Goal: Transaction & Acquisition: Book appointment/travel/reservation

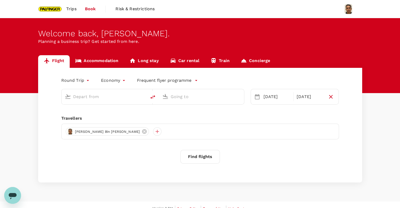
click at [101, 58] on link "Accommodation" at bounding box center [97, 61] width 54 height 13
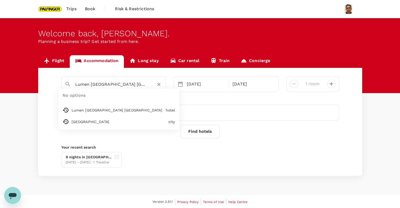
click at [94, 83] on input "Lumen [GEOGRAPHIC_DATA] [GEOGRAPHIC_DATA]" at bounding box center [111, 84] width 73 height 8
click at [158, 82] on icon "Clear" at bounding box center [158, 84] width 5 height 5
click at [144, 84] on input "text" at bounding box center [111, 84] width 73 height 8
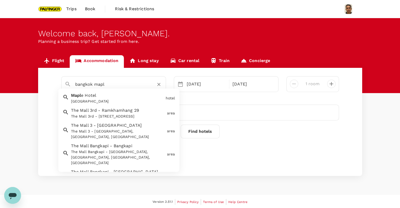
click at [134, 99] on div "[GEOGRAPHIC_DATA]" at bounding box center [117, 102] width 92 height 6
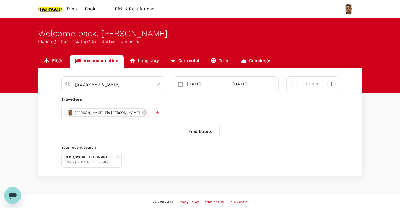
type input "[GEOGRAPHIC_DATA]"
click at [199, 133] on button "Find hotels" at bounding box center [200, 132] width 39 height 14
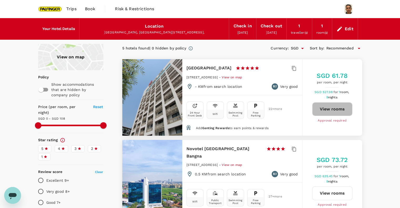
click at [336, 110] on button "View rooms" at bounding box center [332, 109] width 40 height 14
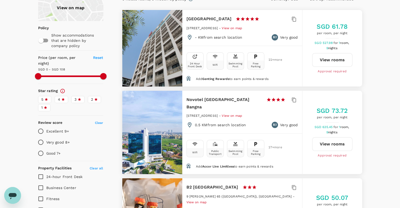
scroll to position [35, 0]
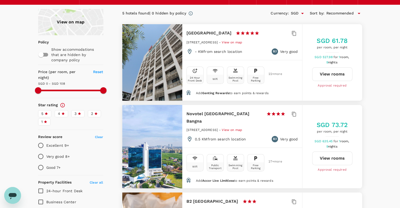
type input "108"
click at [327, 156] on button "View rooms" at bounding box center [332, 158] width 40 height 14
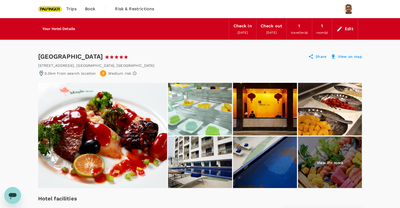
click at [346, 54] on p "View on map" at bounding box center [350, 56] width 24 height 5
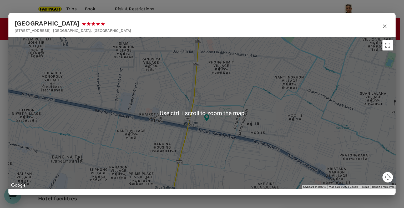
click at [388, 27] on button "button" at bounding box center [384, 26] width 9 height 14
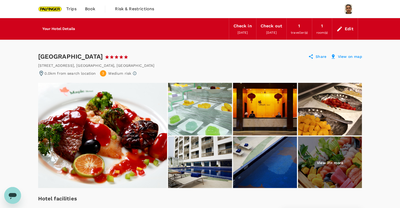
click at [336, 150] on img at bounding box center [330, 162] width 64 height 53
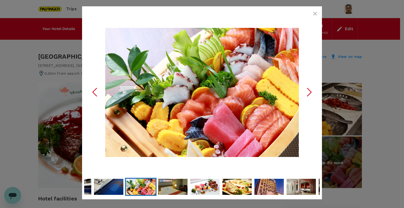
click at [311, 94] on icon "Next Slide" at bounding box center [309, 92] width 16 height 16
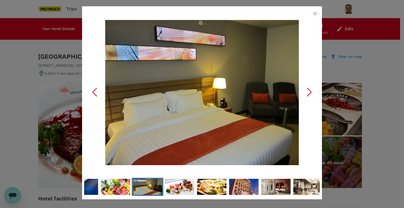
click at [311, 94] on icon "Next Slide" at bounding box center [309, 92] width 16 height 16
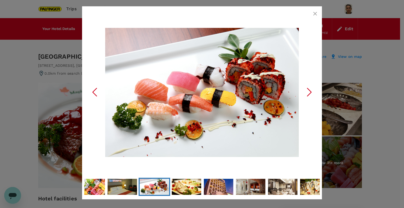
click at [309, 93] on icon "Next Slide" at bounding box center [309, 92] width 16 height 16
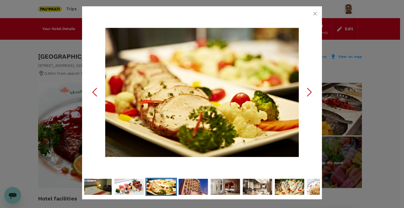
click at [308, 91] on icon "Next Slide" at bounding box center [309, 92] width 16 height 16
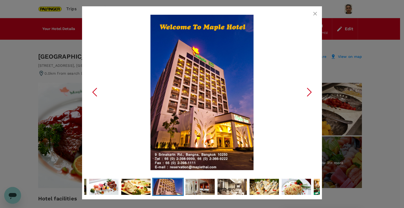
click at [308, 91] on icon "Next Slide" at bounding box center [309, 92] width 16 height 16
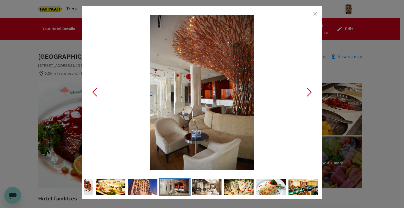
click at [310, 95] on icon "Next Slide" at bounding box center [309, 92] width 16 height 16
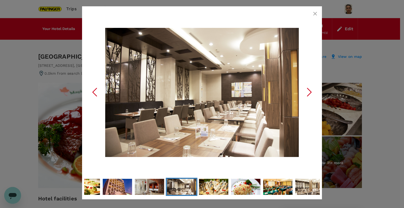
click at [309, 97] on icon "Next Slide" at bounding box center [309, 92] width 16 height 16
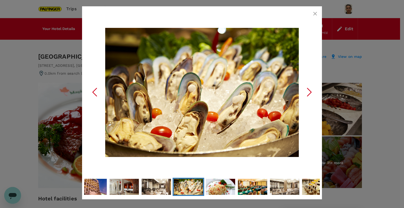
click at [308, 96] on icon "Next Slide" at bounding box center [309, 92] width 16 height 16
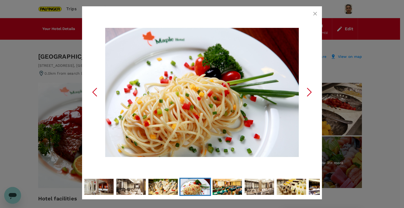
click at [306, 96] on icon "Next Slide" at bounding box center [309, 92] width 16 height 16
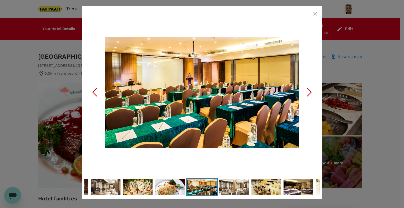
click at [306, 92] on icon "Next Slide" at bounding box center [309, 92] width 16 height 16
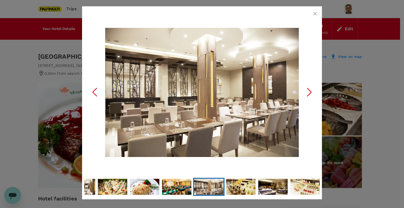
click at [306, 92] on icon "Next Slide" at bounding box center [309, 92] width 16 height 16
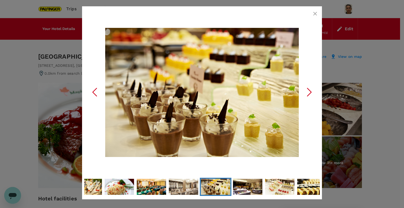
click at [306, 92] on icon "Next Slide" at bounding box center [309, 92] width 16 height 16
click at [307, 90] on icon "Next Slide" at bounding box center [309, 92] width 16 height 16
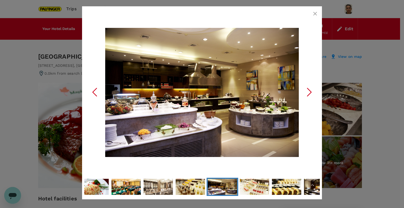
click at [307, 90] on icon "Next Slide" at bounding box center [309, 92] width 16 height 16
click at [314, 12] on icon "button" at bounding box center [315, 14] width 6 height 6
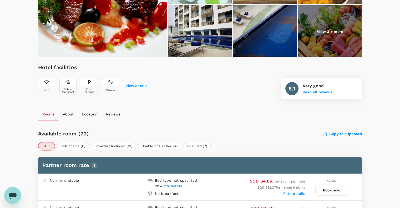
scroll to position [175, 0]
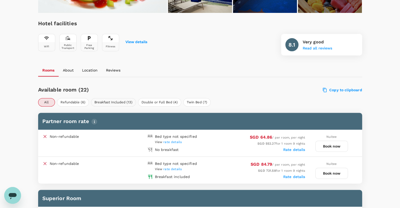
click at [116, 103] on button "Breakfast Included (13)" at bounding box center [113, 102] width 45 height 8
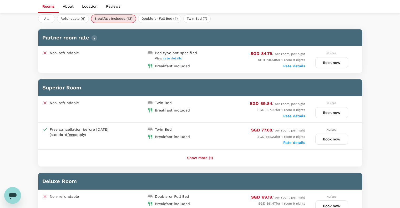
scroll to position [245, 0]
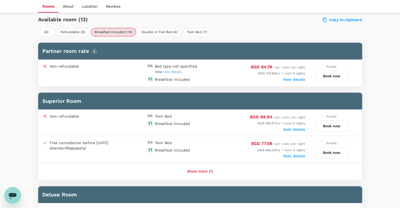
click at [172, 71] on span "rate details" at bounding box center [172, 72] width 18 height 4
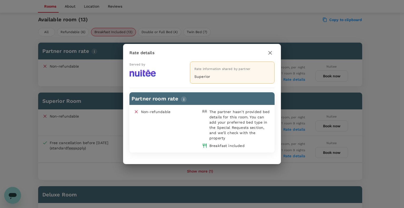
click at [270, 53] on icon "button" at bounding box center [270, 53] width 4 height 4
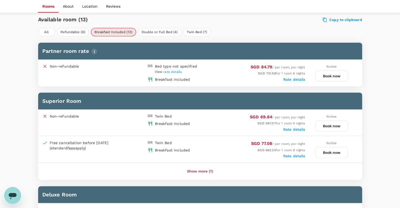
scroll to position [280, 0]
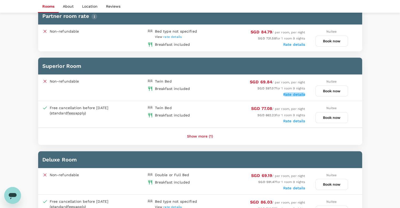
click at [294, 93] on label "Rate details" at bounding box center [294, 94] width 22 height 4
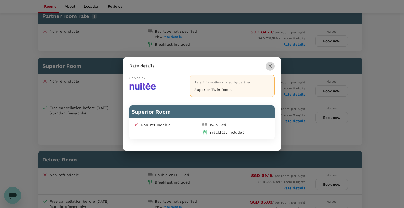
click at [271, 66] on icon "button" at bounding box center [270, 66] width 6 height 6
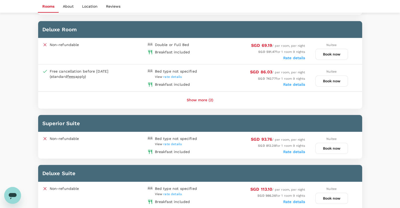
scroll to position [420, 0]
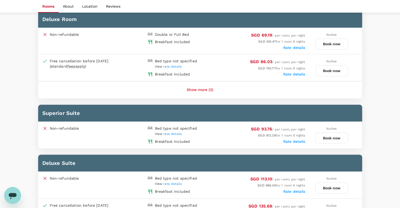
click at [176, 132] on span "rate details" at bounding box center [172, 134] width 18 height 4
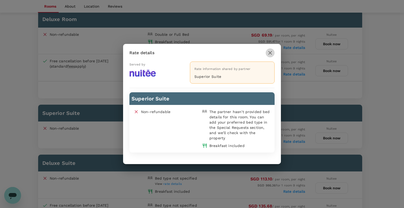
click at [270, 53] on icon "button" at bounding box center [270, 53] width 4 height 4
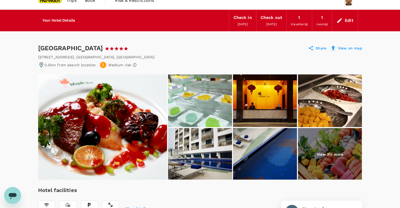
scroll to position [0, 0]
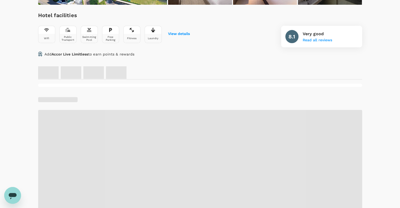
scroll to position [173, 0]
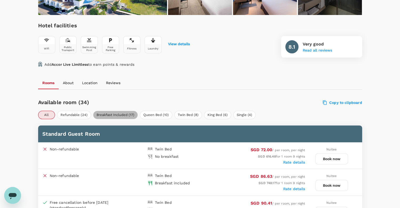
click at [114, 115] on button "Breakfast Included (17)" at bounding box center [115, 115] width 45 height 8
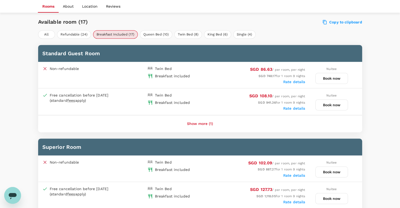
scroll to position [243, 0]
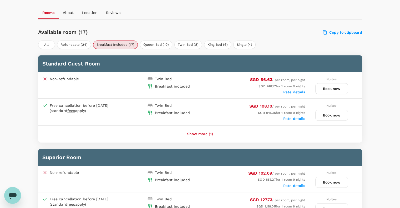
click at [294, 93] on label "Rate details" at bounding box center [294, 92] width 22 height 4
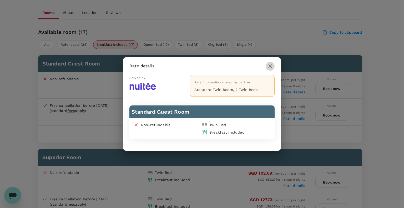
click at [268, 67] on icon "button" at bounding box center [270, 66] width 6 height 6
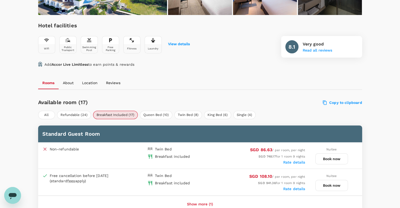
scroll to position [208, 0]
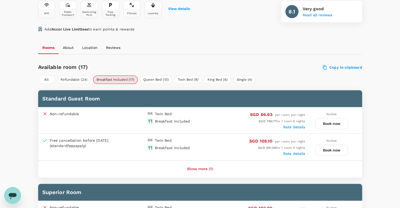
click at [332, 125] on button "Book now" at bounding box center [331, 123] width 33 height 11
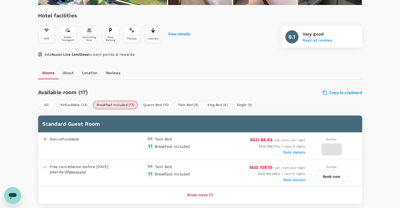
scroll to position [145, 0]
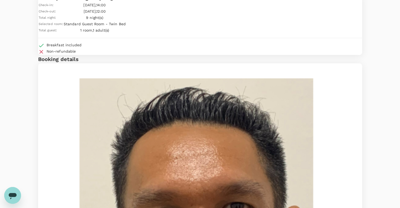
scroll to position [35, 0]
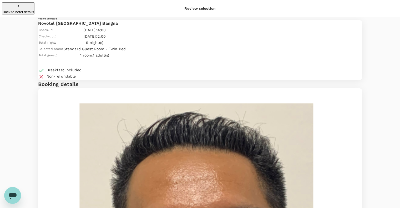
scroll to position [0, 0]
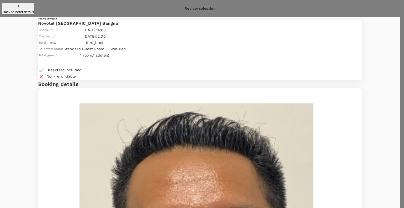
paste input "308103 1 502918C0 Q"
type input "308103 1 502918C0 Q"
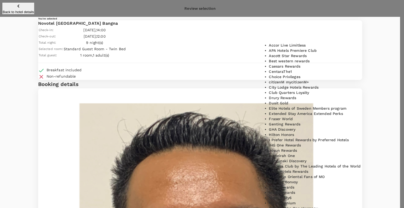
click at [305, 48] on p "Accor Live Limitless" at bounding box center [287, 45] width 37 height 5
type input "Accor Live Limitless"
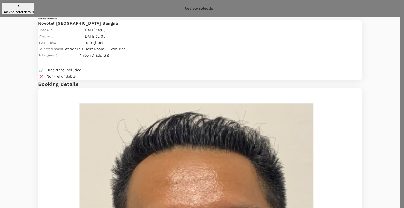
drag, startPoint x: 392, startPoint y: 36, endPoint x: 388, endPoint y: 37, distance: 3.7
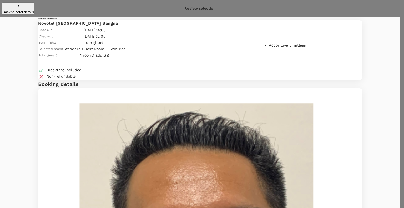
click at [290, 48] on p "Accor Live Limitless" at bounding box center [287, 45] width 37 height 5
type input "Accor Live Limitless"
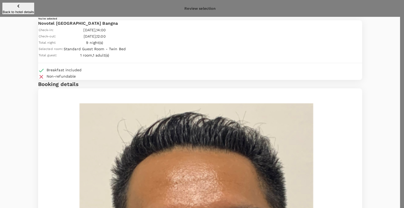
type input "308103 1 502918C0 Q"
type input "Accor Live Limitless"
drag, startPoint x: 323, startPoint y: 59, endPoint x: 188, endPoint y: 63, distance: 134.8
paste input "1502918C0"
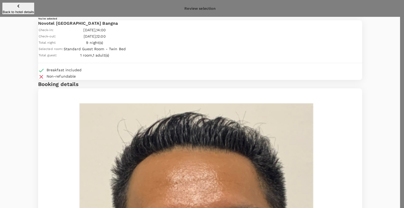
type input "3081031502918C0Q"
type input "Accor Live Limitless"
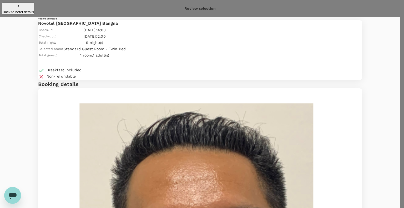
type input "9be03565-66ee-4886-9f8c-c8015ed65526"
type textarea "Training in Chainant and HPSC"
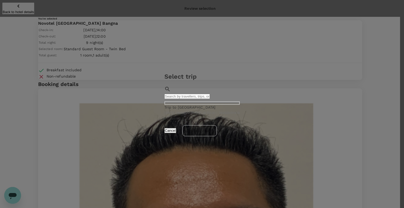
click at [187, 105] on p "Trip to Bangkok" at bounding box center [201, 107] width 75 height 5
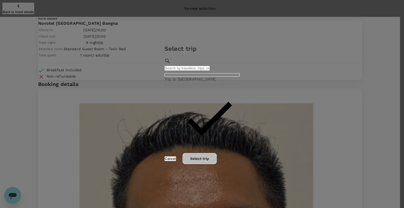
click at [217, 162] on button "Select trip" at bounding box center [199, 158] width 34 height 11
radio input "true"
radio input "false"
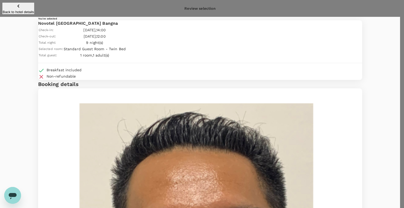
scroll to position [35, 0]
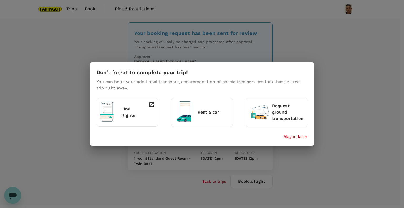
click at [300, 137] on p "Maybe later" at bounding box center [295, 136] width 24 height 6
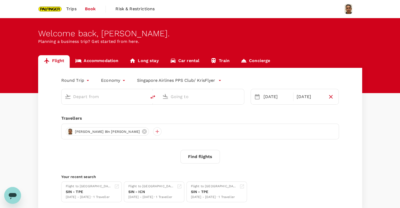
type input "Singapore Changi (SIN)"
type input "Suvarnabhumi Intl (BKK)"
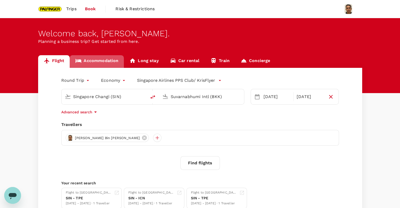
click at [97, 60] on link "Accommodation" at bounding box center [97, 61] width 54 height 13
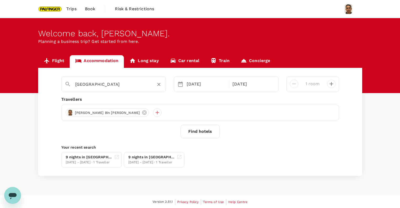
click at [125, 84] on input "[GEOGRAPHIC_DATA]" at bounding box center [111, 84] width 73 height 8
drag, startPoint x: 87, startPoint y: 84, endPoint x: 189, endPoint y: 79, distance: 102.1
click at [189, 79] on div "Moxy [GEOGRAPHIC_DATA] Downtown Moxy Taichung Moxy Taichung hotel [DATE] [DATE]…" at bounding box center [199, 84] width 285 height 16
click at [141, 99] on div "Moxy Taichung" at bounding box center [117, 102] width 92 height 6
type input "Moxy Taichung"
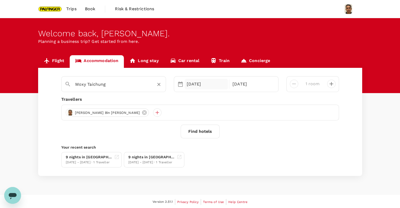
click at [195, 85] on div "[DATE]" at bounding box center [206, 84] width 44 height 11
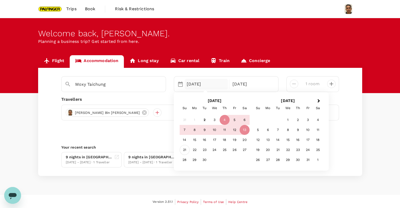
click at [183, 149] on div "21" at bounding box center [184, 150] width 10 height 10
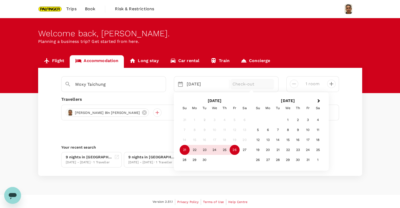
click at [234, 150] on div "26" at bounding box center [234, 150] width 10 height 10
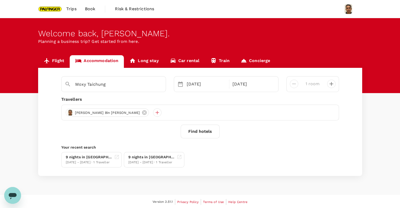
click at [198, 132] on button "Find hotels" at bounding box center [200, 132] width 39 height 14
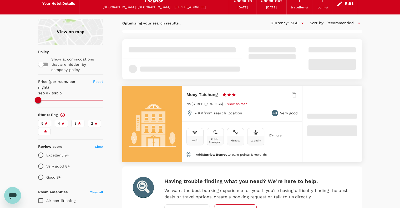
scroll to position [35, 0]
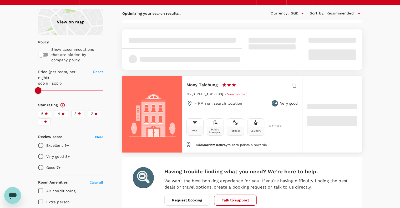
type input "99"
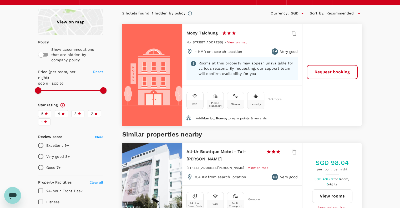
click at [209, 118] on span "Marriott Bonvoy" at bounding box center [214, 118] width 25 height 4
click at [188, 117] on icon at bounding box center [188, 117] width 4 height 5
click at [224, 117] on span "Marriott Bonvoy" at bounding box center [214, 118] width 25 height 4
drag, startPoint x: 233, startPoint y: 117, endPoint x: 246, endPoint y: 118, distance: 13.4
click at [234, 117] on span "Add Marriott Bonvoy to earn points & rewards" at bounding box center [230, 118] width 71 height 4
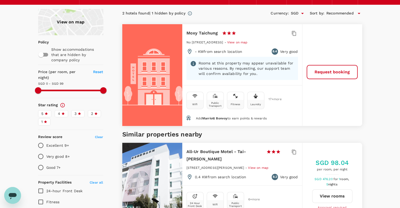
click at [248, 118] on span "Add Marriott Bonvoy to earn points & rewards" at bounding box center [230, 118] width 71 height 4
click at [220, 118] on span "Marriott Bonvoy" at bounding box center [214, 118] width 25 height 4
click at [213, 117] on span "Marriott Bonvoy" at bounding box center [214, 118] width 25 height 4
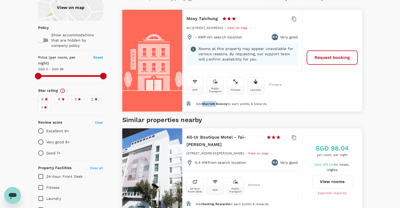
scroll to position [0, 0]
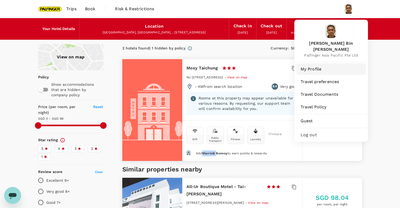
click at [311, 66] on span "My Profile" at bounding box center [330, 69] width 61 height 6
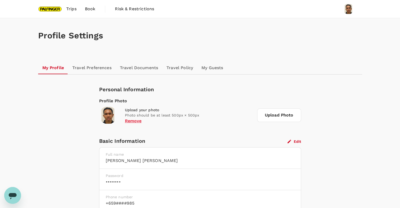
click at [94, 71] on link "Travel Preferences" at bounding box center [92, 67] width 48 height 13
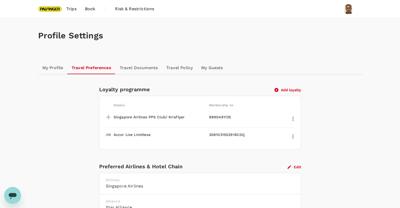
click at [292, 89] on button "Add loyalty" at bounding box center [287, 89] width 27 height 5
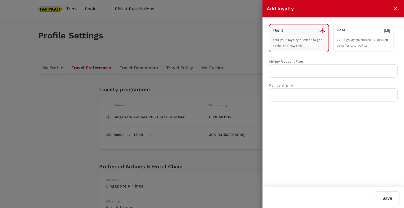
click at [360, 33] on div "Hotel" at bounding box center [362, 30] width 53 height 6
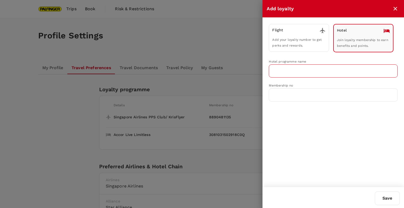
click at [297, 71] on input "text" at bounding box center [329, 71] width 116 height 10
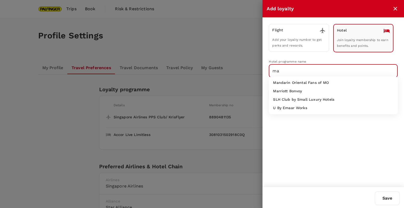
click at [277, 88] on p "Marriott Bonvoy" at bounding box center [287, 90] width 29 height 5
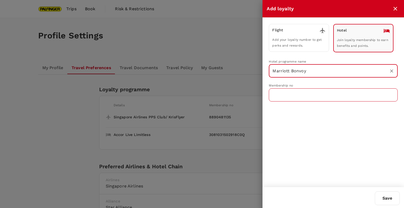
type input "Marriott Bonvoy"
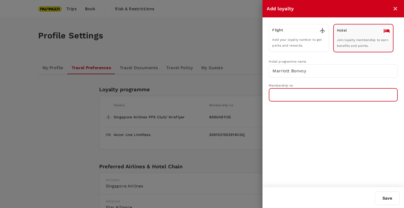
click at [277, 94] on input "text" at bounding box center [333, 94] width 129 height 13
click at [291, 92] on input "text" at bounding box center [333, 94] width 129 height 13
paste input "465201765"
type input "465201765"
click at [392, 200] on button "Save" at bounding box center [386, 198] width 25 height 14
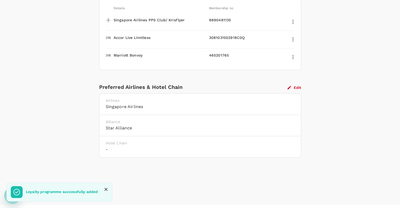
scroll to position [105, 0]
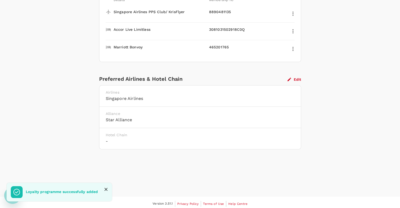
click at [297, 79] on button "Edit" at bounding box center [294, 79] width 14 height 5
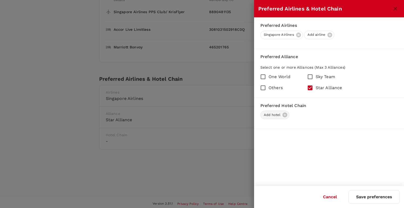
click at [282, 113] on span "Add hotel" at bounding box center [271, 114] width 23 height 5
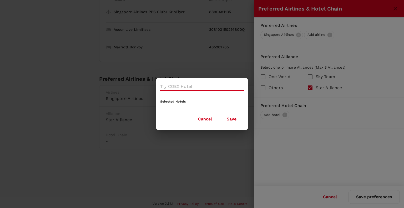
click at [181, 84] on input "text" at bounding box center [198, 86] width 76 height 8
drag, startPoint x: 180, startPoint y: 86, endPoint x: 134, endPoint y: 86, distance: 46.5
click at [134, 86] on div "marriot Marriott Selected Hotels Cancel Save" at bounding box center [202, 104] width 404 height 208
drag, startPoint x: 174, startPoint y: 86, endPoint x: 136, endPoint y: 85, distance: 38.9
click at [136, 85] on div "moxy Hotels not found Selected Hotels Cancel Save" at bounding box center [202, 104] width 404 height 208
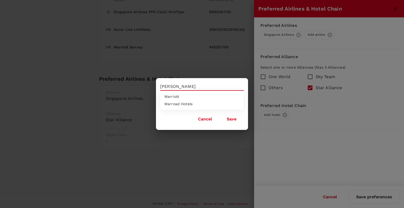
click at [171, 96] on span "Marriott" at bounding box center [171, 96] width 15 height 4
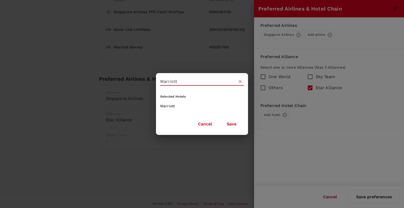
type input "Marriott"
click at [173, 106] on div "Marriott" at bounding box center [202, 106] width 84 height 6
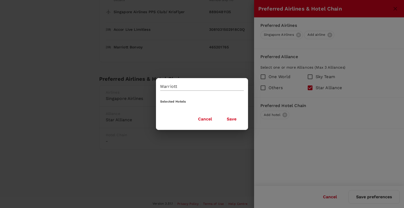
click at [227, 119] on button "Save" at bounding box center [231, 118] width 24 height 13
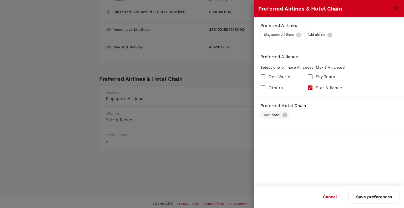
click at [286, 115] on div "Add hotel" at bounding box center [274, 115] width 29 height 8
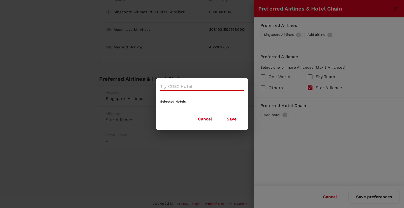
click at [198, 87] on input "text" at bounding box center [198, 86] width 76 height 8
click at [178, 96] on span "Marriott" at bounding box center [171, 96] width 15 height 4
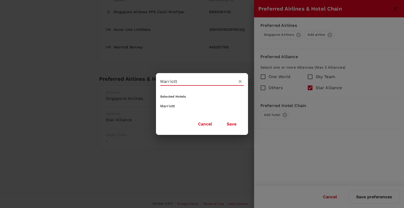
type input "Marriott"
click at [163, 106] on div "Marriott" at bounding box center [202, 106] width 84 height 6
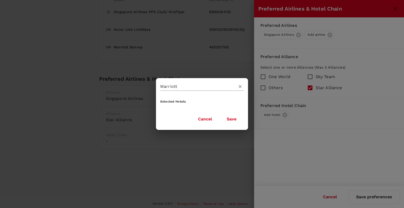
click at [179, 88] on input "Marriott" at bounding box center [194, 86] width 69 height 8
click at [181, 87] on input "Marriott" at bounding box center [194, 86] width 69 height 8
click at [233, 120] on button "Save" at bounding box center [231, 118] width 24 height 13
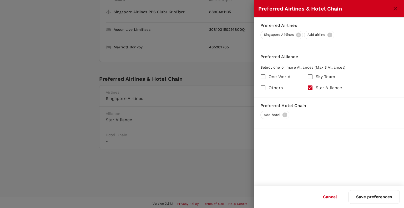
click at [374, 201] on button "Save preferences" at bounding box center [373, 197] width 51 height 14
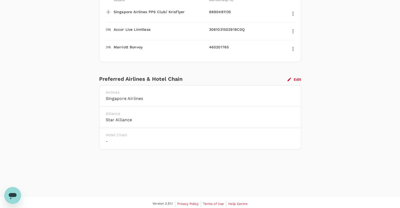
click at [127, 137] on h6 "-" at bounding box center [200, 140] width 189 height 7
click at [294, 79] on button "Edit" at bounding box center [294, 79] width 14 height 5
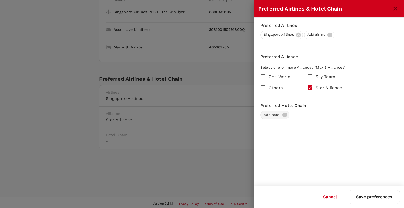
click at [287, 114] on div "Add hotel" at bounding box center [274, 115] width 29 height 8
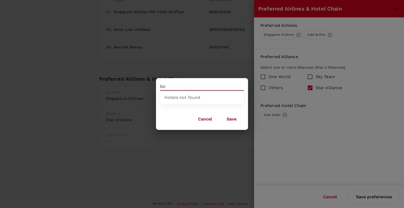
type input "b"
type input "m"
type input "j"
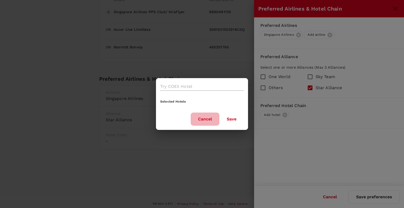
click at [205, 119] on button "Cancel" at bounding box center [204, 118] width 29 height 13
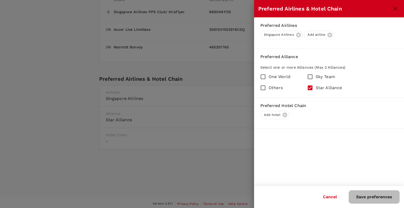
click at [368, 201] on button "Save preferences" at bounding box center [373, 197] width 51 height 14
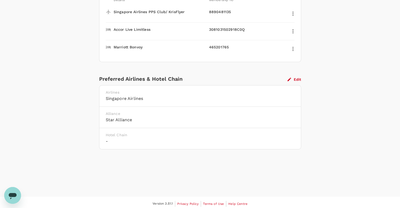
scroll to position [0, 0]
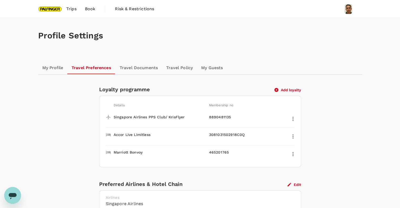
click at [139, 69] on link "Travel Documents" at bounding box center [138, 67] width 47 height 13
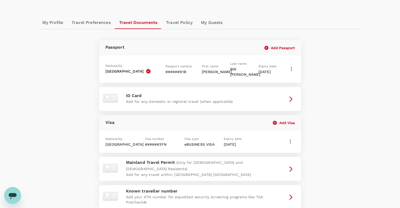
scroll to position [35, 0]
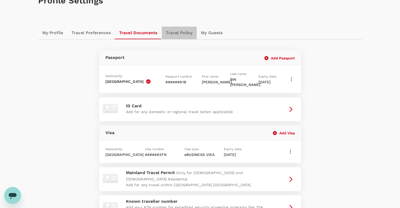
click at [181, 31] on link "Travel Policy" at bounding box center [179, 33] width 35 height 13
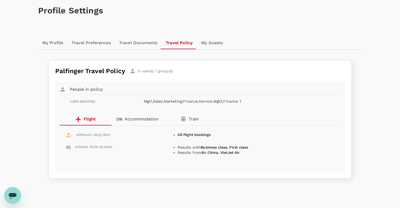
scroll to position [35, 0]
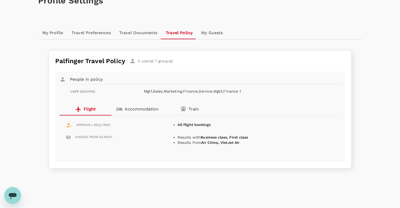
click at [207, 32] on link "My Guests" at bounding box center [212, 33] width 30 height 13
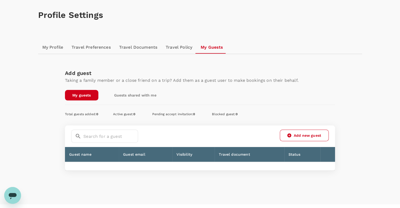
scroll to position [30, 0]
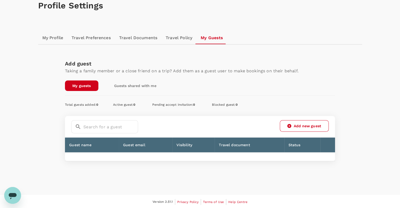
click at [57, 34] on link "My Profile" at bounding box center [52, 38] width 29 height 13
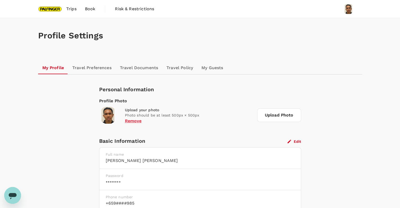
click at [50, 7] on img at bounding box center [50, 9] width 24 height 12
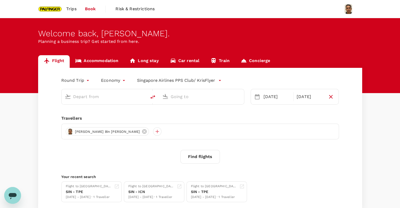
type input "Singapore Changi (SIN)"
type input "Suvarnabhumi Intl (BKK)"
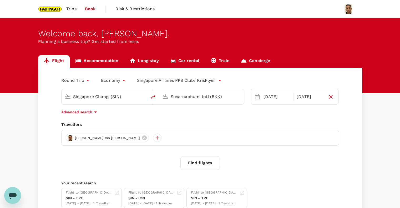
click at [140, 12] on span "Risk & Restrictions" at bounding box center [134, 9] width 39 height 6
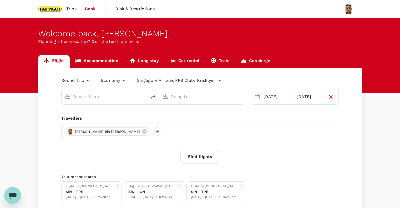
type input "Singapore Changi (SIN)"
type input "Suvarnabhumi Intl (BKK)"
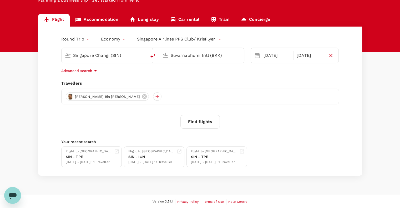
scroll to position [6, 0]
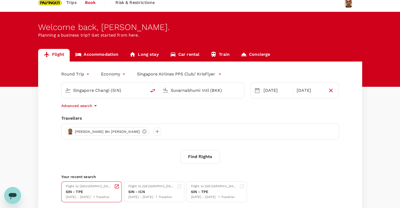
click at [73, 187] on div "Flight to [GEOGRAPHIC_DATA]" at bounding box center [89, 186] width 46 height 5
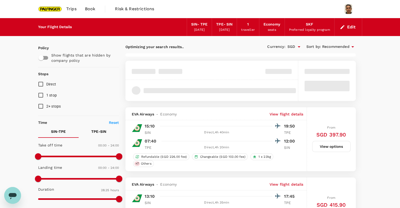
click at [350, 27] on button "Edit" at bounding box center [347, 27] width 19 height 8
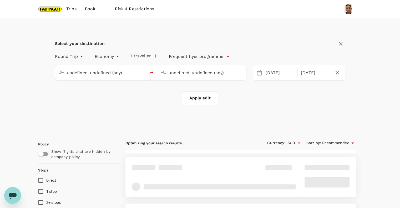
type input "Singapore Changi (SIN)"
type input "Taiwan Taoyuan Intl (TPE)"
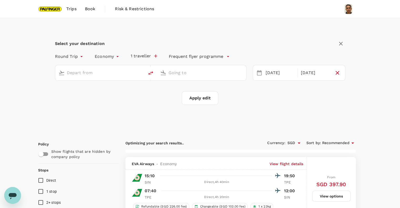
type input "Singapore Changi (SIN)"
type input "Taiwan Taoyuan Intl (TPE)"
click at [280, 74] on div "[DATE]" at bounding box center [279, 73] width 33 height 10
click at [263, 42] on div "Select your destination" at bounding box center [200, 43] width 290 height 9
click at [49, 12] on img at bounding box center [50, 9] width 24 height 12
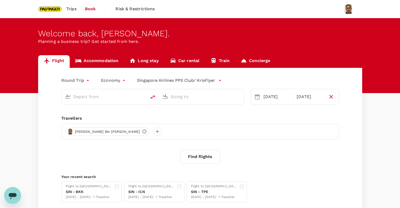
type input "Singapore Changi (SIN)"
type input "Taiwan Taoyuan Intl (TPE)"
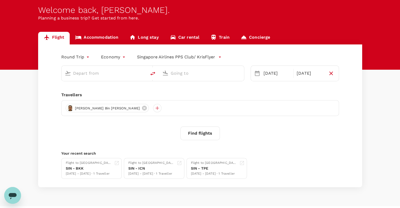
type input "Singapore Changi (SIN)"
type input "Taiwan Taoyuan Intl (TPE)"
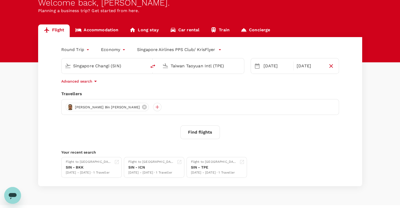
scroll to position [35, 0]
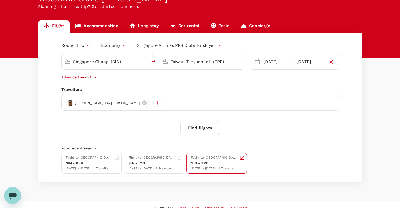
click at [223, 164] on div "SIN - TPE" at bounding box center [214, 163] width 46 height 6
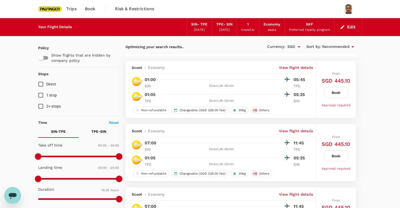
click at [40, 83] on input "Direct" at bounding box center [40, 84] width 11 height 11
checkbox input "true"
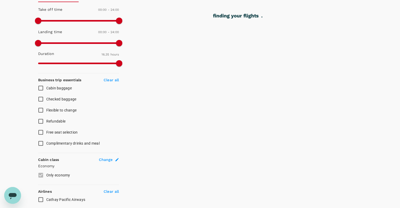
scroll to position [140, 0]
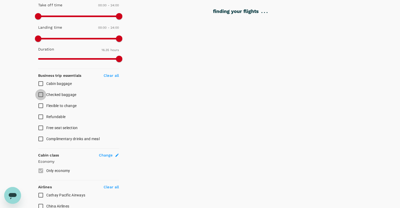
click at [40, 94] on input "Checked baggage" at bounding box center [40, 94] width 11 height 11
checkbox input "true"
type input "1195"
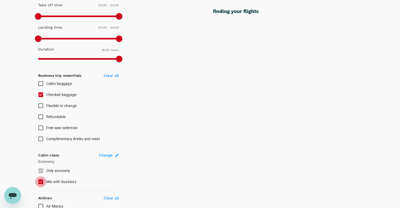
click at [43, 181] on input "Mix with business" at bounding box center [40, 181] width 11 height 11
checkbox input "false"
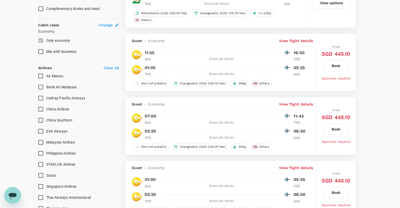
scroll to position [280, 0]
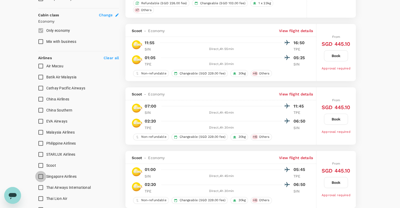
click at [41, 177] on input "Singapore Airlines" at bounding box center [40, 176] width 11 height 11
checkbox input "true"
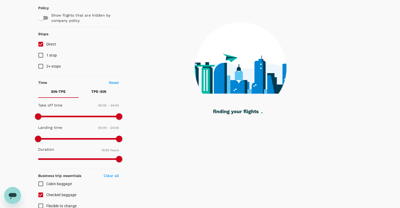
scroll to position [35, 0]
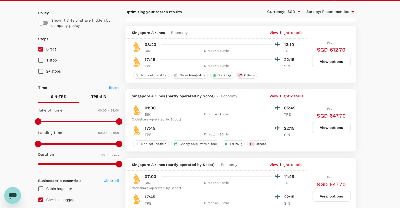
type input "1390"
checkbox input "false"
checkbox input "true"
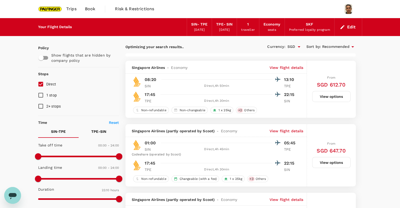
type input "1450"
checkbox input "false"
checkbox input "true"
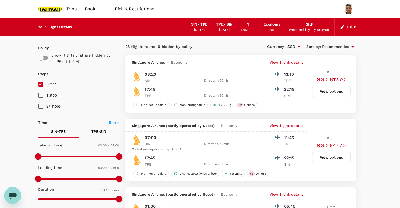
click at [254, 49] on div "Currency : SGD Sort by : Recommended" at bounding box center [297, 46] width 115 height 9
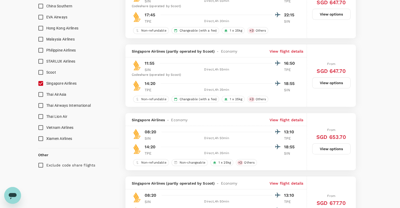
scroll to position [455, 0]
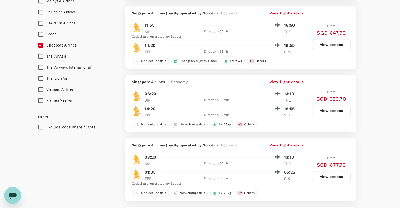
click at [41, 127] on input "Exclude code share flights" at bounding box center [40, 126] width 11 height 11
checkbox input "true"
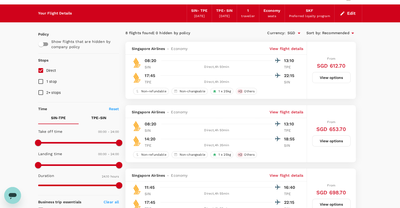
scroll to position [0, 0]
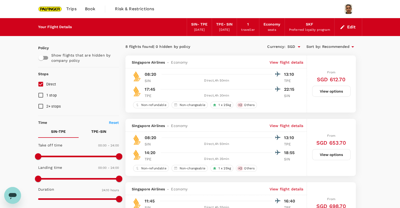
click at [348, 27] on button "Edit" at bounding box center [347, 27] width 19 height 8
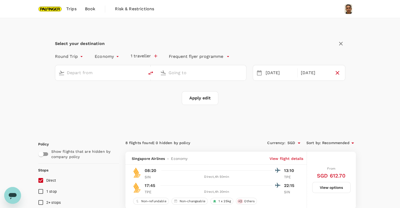
type input "Singapore Changi (SIN)"
type input "Taiwan Taoyuan Intl (TPE)"
click at [315, 73] on div "[DATE]" at bounding box center [314, 73] width 33 height 10
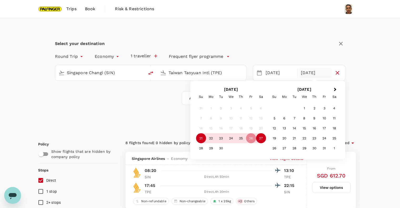
click at [257, 139] on div "27" at bounding box center [261, 138] width 10 height 10
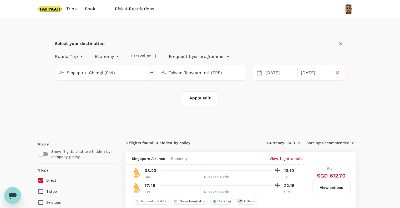
click at [199, 101] on button "Apply edit" at bounding box center [200, 98] width 37 height 14
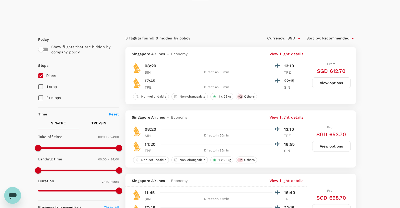
checkbox input "false"
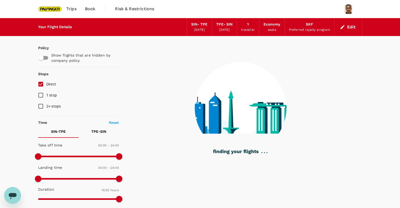
type input "1195"
checkbox input "true"
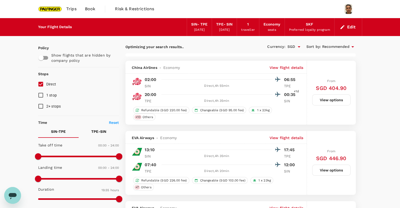
type input "1390"
checkbox input "false"
checkbox input "true"
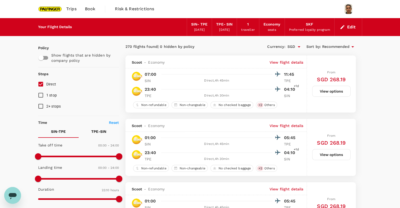
click at [42, 86] on input "Direct" at bounding box center [40, 84] width 11 height 11
click at [42, 85] on input "Direct" at bounding box center [40, 84] width 11 height 11
checkbox input "true"
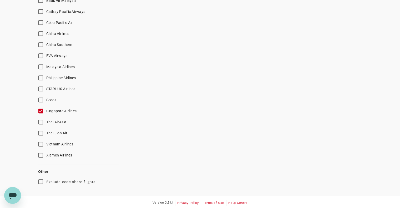
scroll to position [357, 0]
click at [41, 109] on input "Singapore Airlines" at bounding box center [40, 110] width 11 height 11
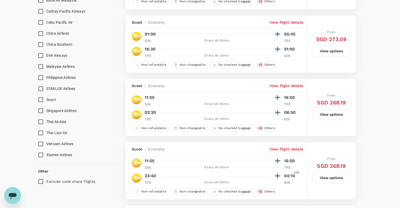
scroll to position [420, 0]
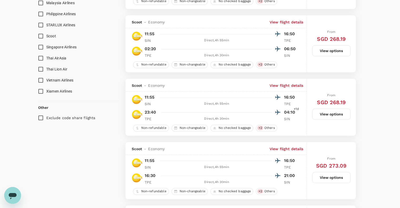
click at [44, 45] on input "Singapore Airlines" at bounding box center [40, 47] width 11 height 11
checkbox input "true"
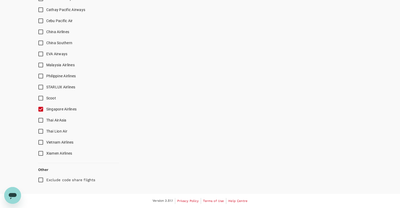
scroll to position [357, 0]
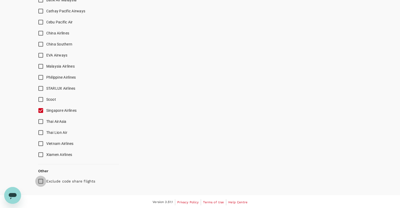
click at [40, 179] on input "Exclude code share flights" at bounding box center [40, 181] width 11 height 11
checkbox input "true"
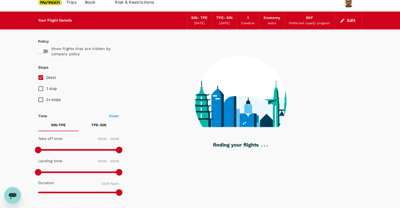
scroll to position [77, 0]
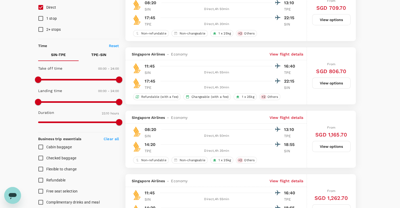
click at [40, 156] on input "Checked baggage" at bounding box center [40, 157] width 11 height 11
checkbox input "true"
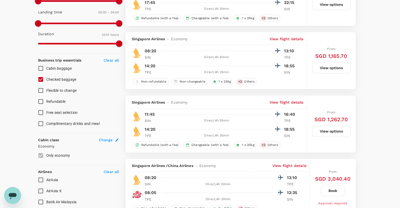
scroll to position [105, 0]
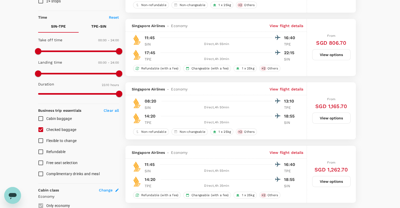
type input "1450"
checkbox input "false"
checkbox input "true"
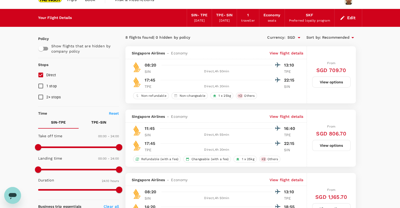
scroll to position [0, 0]
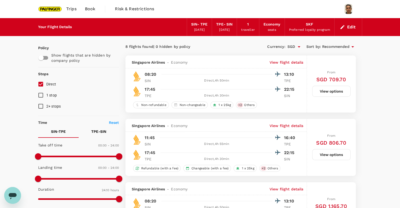
click at [344, 27] on icon "button" at bounding box center [341, 26] width 5 height 5
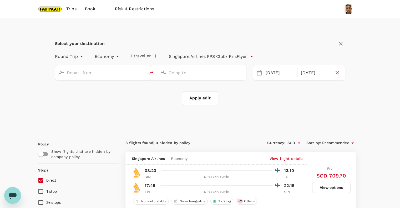
type input "Singapore Changi (SIN)"
type input "Taiwan Taoyuan Intl (TPE)"
click at [278, 72] on div "[DATE]" at bounding box center [279, 73] width 33 height 10
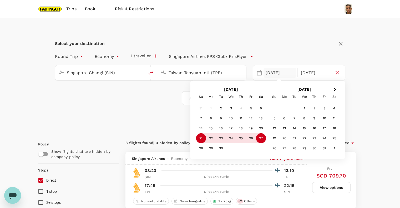
click at [204, 139] on div "21" at bounding box center [201, 138] width 10 height 10
click at [252, 141] on div "26" at bounding box center [251, 138] width 10 height 10
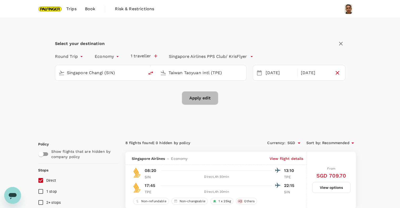
click at [207, 95] on button "Apply edit" at bounding box center [200, 98] width 37 height 14
checkbox input "false"
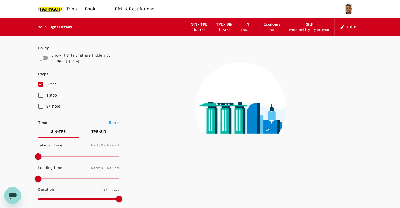
checkbox input "false"
type input "1440"
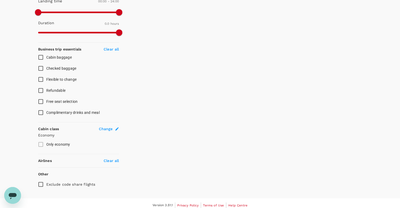
scroll to position [169, 0]
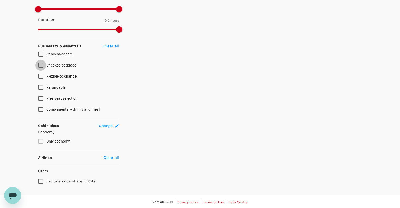
click at [43, 65] on input "Checked baggage" at bounding box center [40, 65] width 11 height 11
checkbox input "true"
type input "1195"
checkbox input "true"
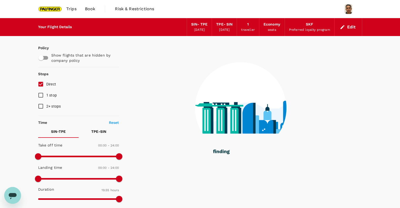
scroll to position [210, 0]
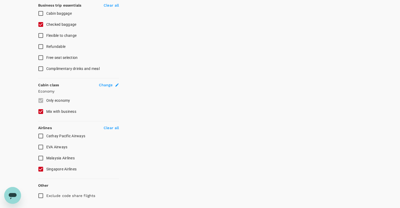
click at [41, 113] on input "Mix with business" at bounding box center [40, 111] width 11 height 11
checkbox input "false"
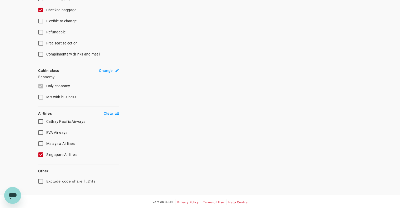
click at [40, 153] on input "Singapore Airlines" at bounding box center [40, 154] width 11 height 11
checkbox input "false"
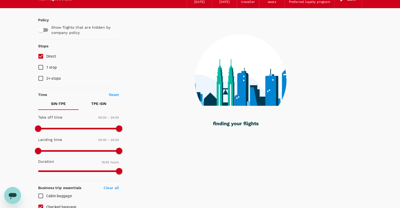
scroll to position [120, 0]
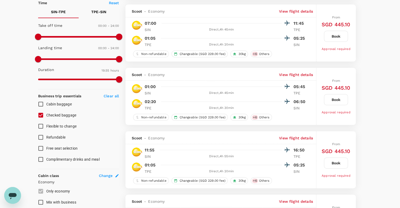
type input "SGD"
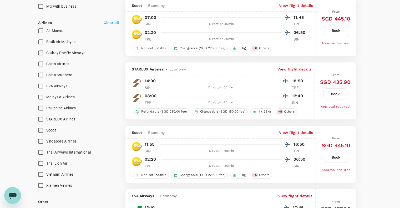
scroll to position [330, 0]
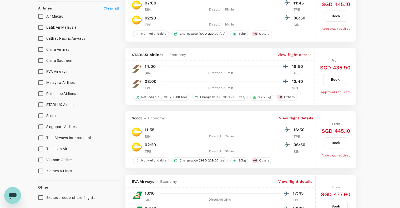
click at [44, 125] on input "Singapore Airlines" at bounding box center [40, 126] width 11 height 11
checkbox input "true"
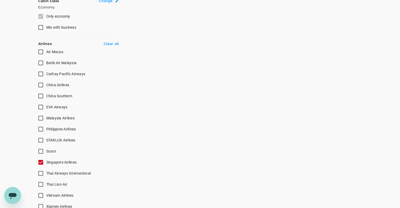
scroll to position [346, 0]
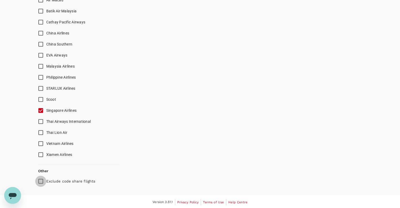
click at [38, 184] on input "Exclude code share flights" at bounding box center [40, 181] width 11 height 11
checkbox input "true"
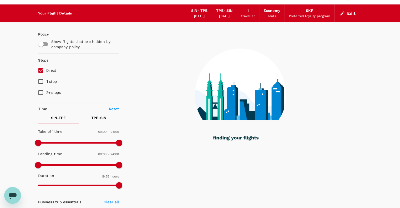
scroll to position [0, 0]
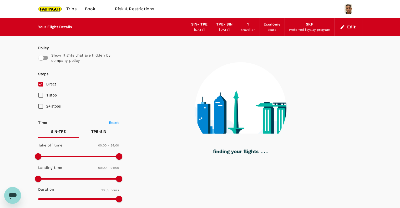
type input "1390"
checkbox input "false"
checkbox input "true"
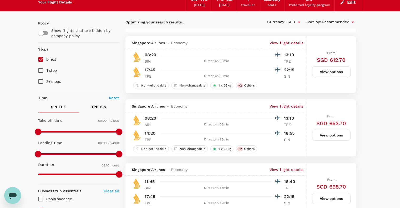
scroll to position [35, 0]
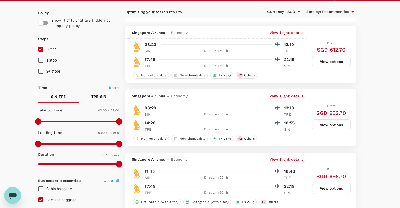
type input "1450"
checkbox input "false"
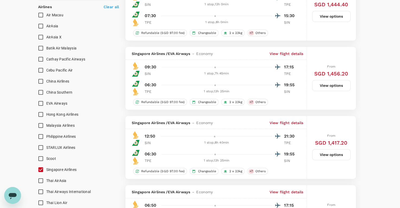
scroll to position [350, 0]
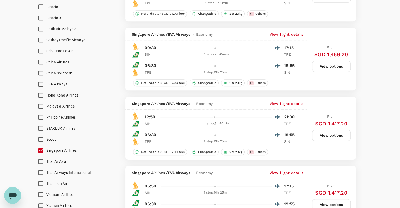
click at [42, 150] on input "Singapore Airlines" at bounding box center [40, 150] width 11 height 11
checkbox input "false"
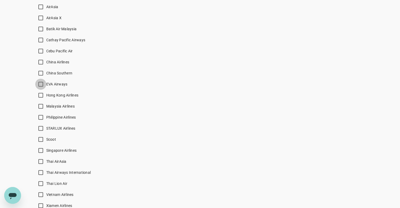
click at [43, 81] on input "EVA Airways" at bounding box center [40, 84] width 11 height 11
checkbox input "true"
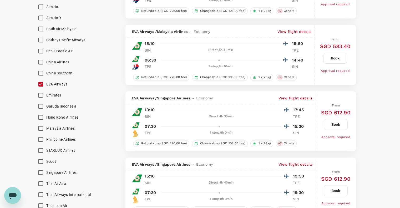
click at [39, 162] on input "Scoot" at bounding box center [40, 161] width 11 height 11
checkbox input "true"
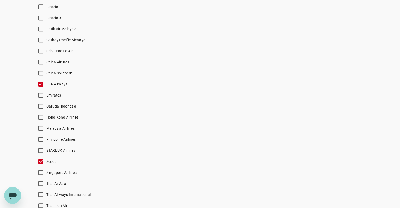
click at [43, 84] on input "EVA Airways" at bounding box center [40, 84] width 11 height 11
checkbox input "false"
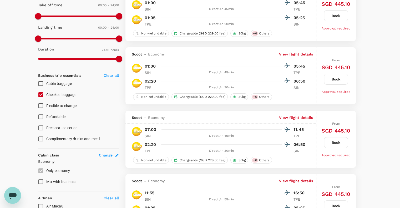
type input "SGD"
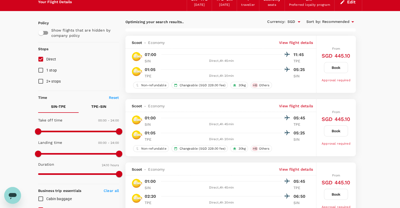
scroll to position [35, 0]
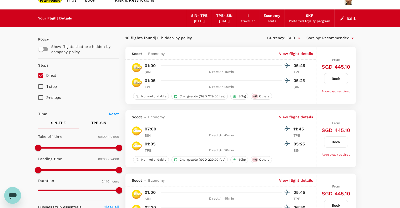
scroll to position [0, 0]
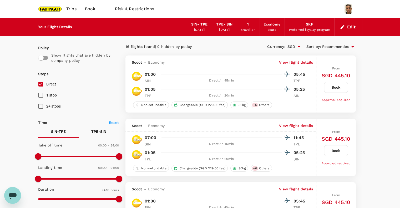
click at [53, 8] on img at bounding box center [50, 9] width 24 height 12
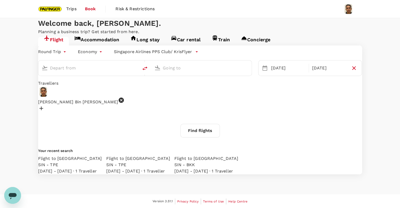
type input "Singapore Changi (SIN)"
type input "Taiwan Taoyuan Intl (TPE)"
type input "Singapore Changi (SIN)"
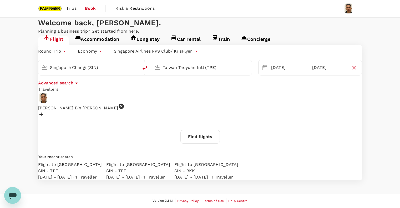
scroll to position [35, 0]
click at [172, 63] on input "Taiwan Taoyuan Intl (TPE)" at bounding box center [202, 67] width 78 height 8
click at [181, 80] on p "[GEOGRAPHIC_DATA]" at bounding box center [200, 82] width 102 height 5
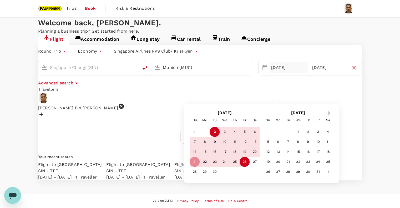
type input "Munich (MUC)"
click at [331, 109] on button "Next Month" at bounding box center [329, 113] width 8 height 8
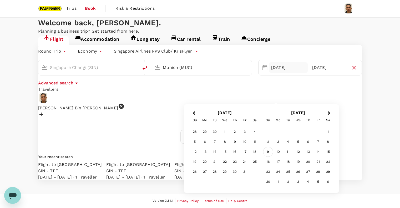
click at [268, 147] on div "9" at bounding box center [268, 152] width 10 height 10
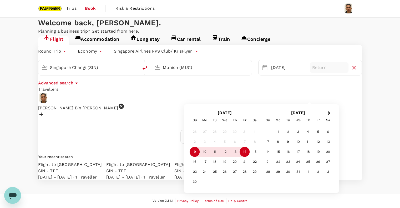
click at [240, 147] on div "14" at bounding box center [245, 152] width 10 height 10
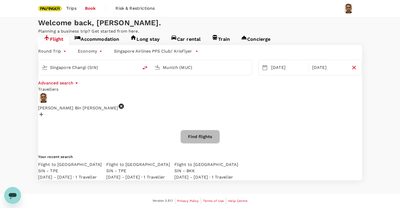
click at [194, 130] on button "Find flights" at bounding box center [199, 137] width 39 height 14
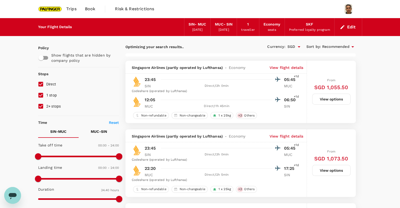
type input "2235"
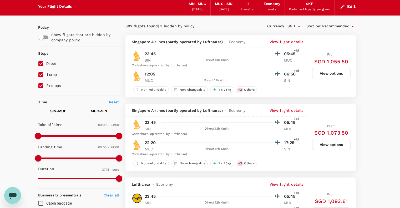
scroll to position [35, 0]
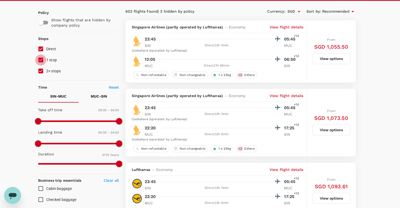
click at [38, 61] on input "1 stop" at bounding box center [40, 59] width 11 height 11
checkbox input "false"
click at [40, 69] on input "2+ stops" at bounding box center [40, 70] width 11 height 11
checkbox input "false"
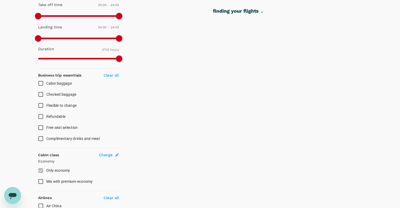
scroll to position [175, 0]
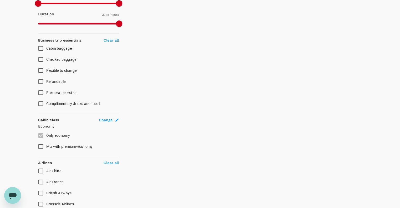
click at [115, 120] on icon at bounding box center [116, 119] width 3 height 3
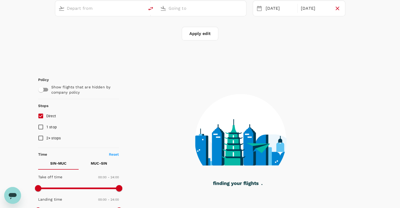
type input "Singapore Changi (SIN)"
type input "Munich (MUC)"
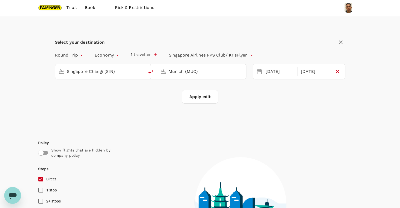
scroll to position [0, 0]
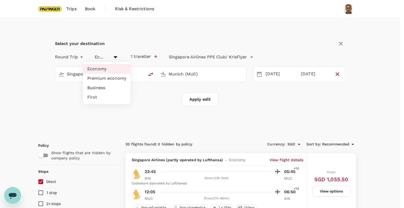
click at [109, 75] on li "Premium economy" at bounding box center [106, 78] width 47 height 9
type input "premium-economy"
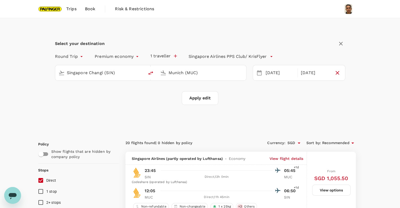
click at [204, 99] on button "Apply edit" at bounding box center [200, 98] width 37 height 14
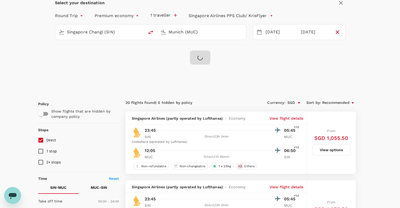
scroll to position [56, 0]
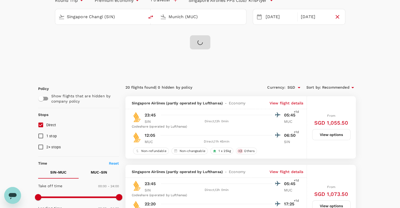
checkbox input "false"
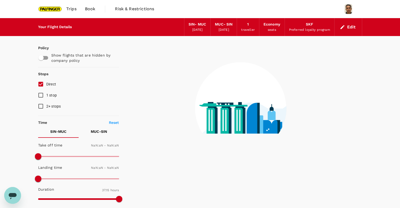
type input "1440"
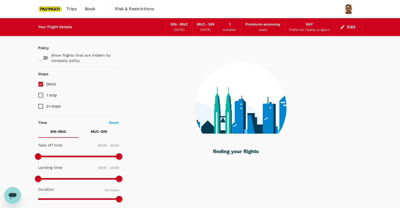
type input "1700"
checkbox input "true"
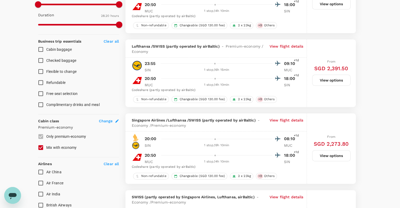
scroll to position [175, 0]
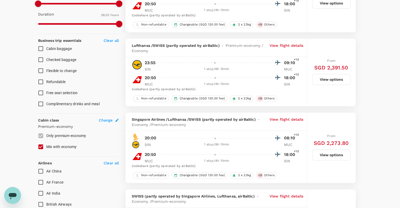
click at [42, 144] on input "Mix with economy" at bounding box center [40, 146] width 11 height 11
checkbox input "false"
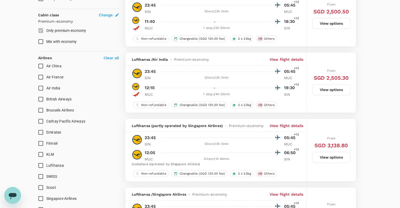
scroll to position [350, 0]
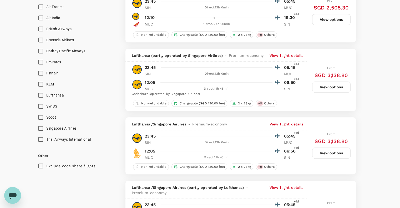
click at [41, 127] on input "Singapore Airlines" at bounding box center [40, 128] width 11 height 11
checkbox input "true"
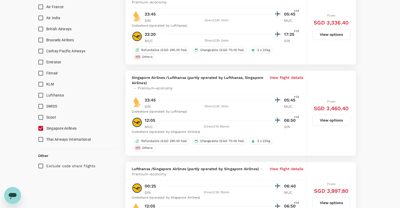
click at [44, 163] on input "Exclude code share flights" at bounding box center [40, 165] width 11 height 11
checkbox input "true"
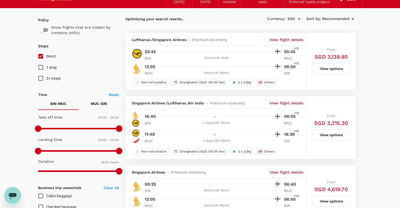
scroll to position [0, 0]
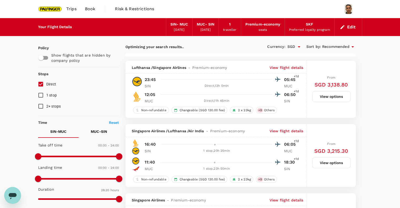
click at [41, 83] on input "Direct" at bounding box center [40, 84] width 11 height 11
click at [41, 84] on input "Direct" at bounding box center [40, 84] width 11 height 11
checkbox input "true"
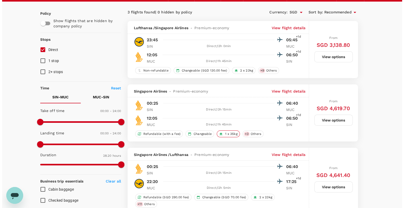
scroll to position [20, 0]
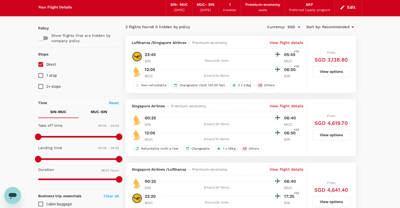
click at [287, 107] on p "View flight details" at bounding box center [286, 105] width 34 height 5
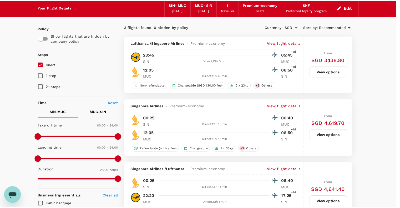
scroll to position [0, 0]
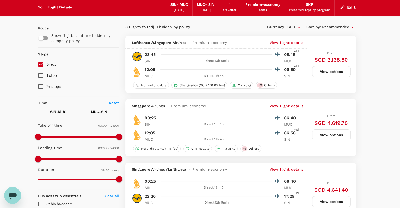
click at [331, 134] on button "View options" at bounding box center [331, 134] width 38 height 11
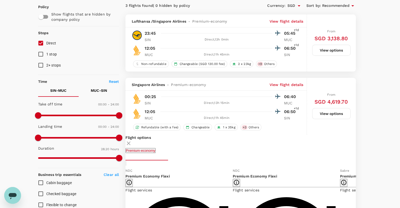
scroll to position [119, 0]
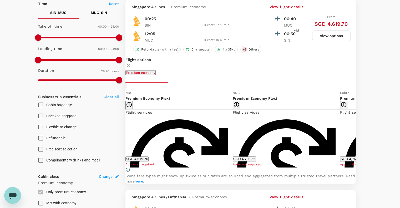
click at [130, 65] on icon at bounding box center [129, 66] width 4 height 4
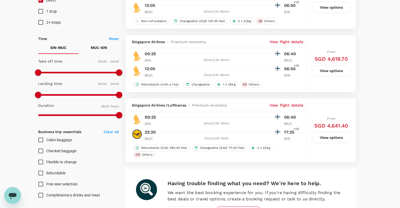
scroll to position [49, 0]
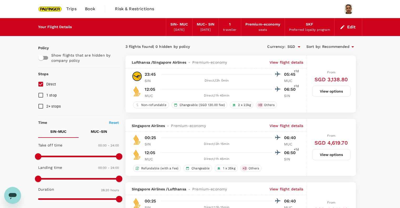
click at [337, 89] on button "View options" at bounding box center [331, 91] width 38 height 11
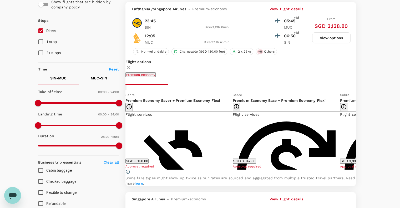
scroll to position [55, 0]
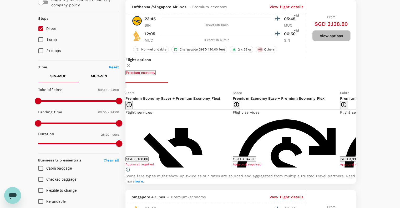
click at [328, 41] on button "View options" at bounding box center [331, 35] width 38 height 11
click at [132, 62] on icon at bounding box center [128, 65] width 6 height 6
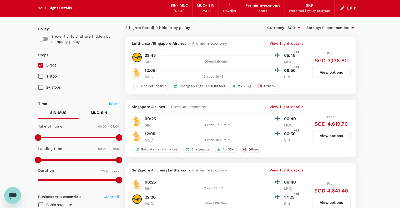
scroll to position [0, 0]
